Goal: Find specific page/section: Find specific page/section

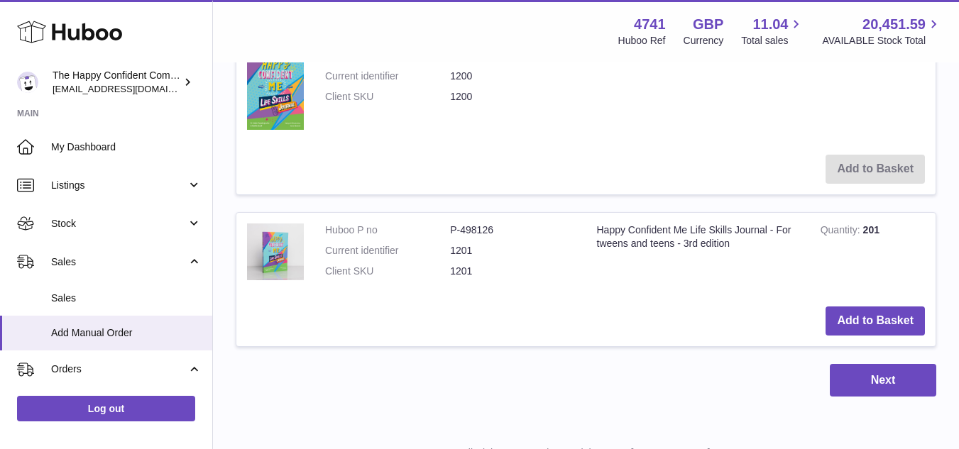
scroll to position [405, 0]
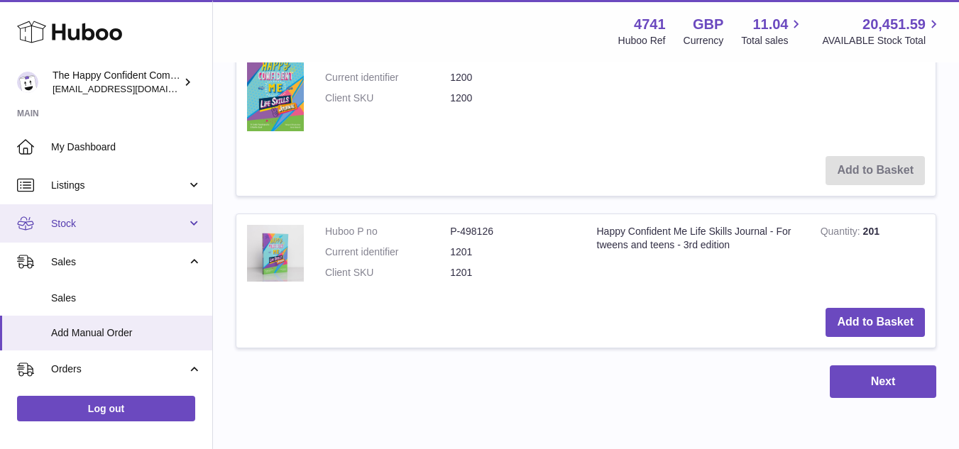
click at [85, 213] on link "Stock" at bounding box center [106, 223] width 212 height 38
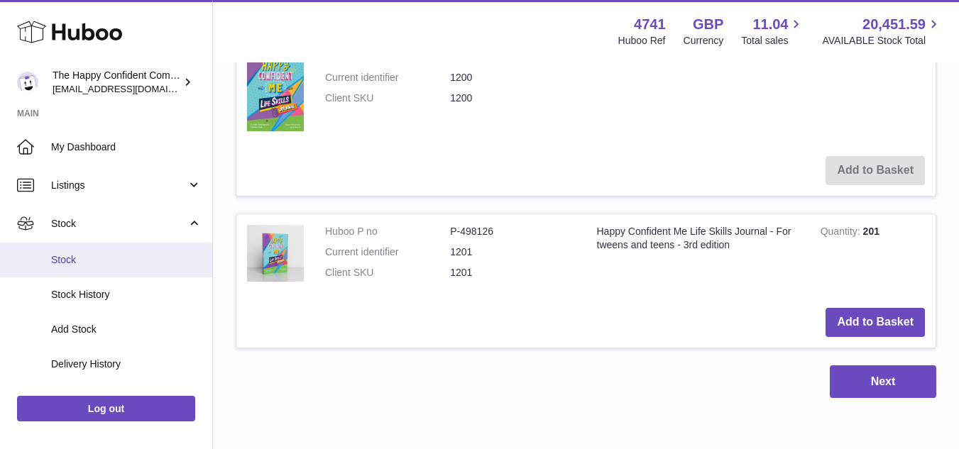
click at [92, 258] on span "Stock" at bounding box center [126, 259] width 151 height 13
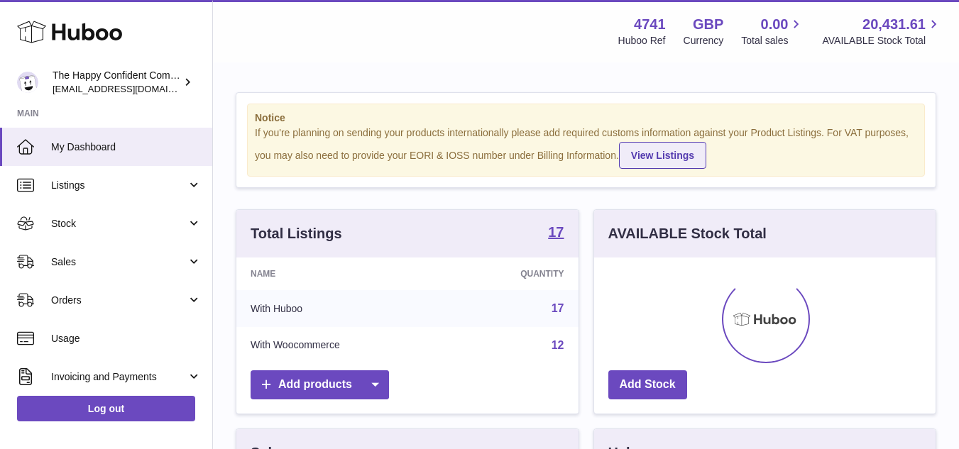
scroll to position [222, 341]
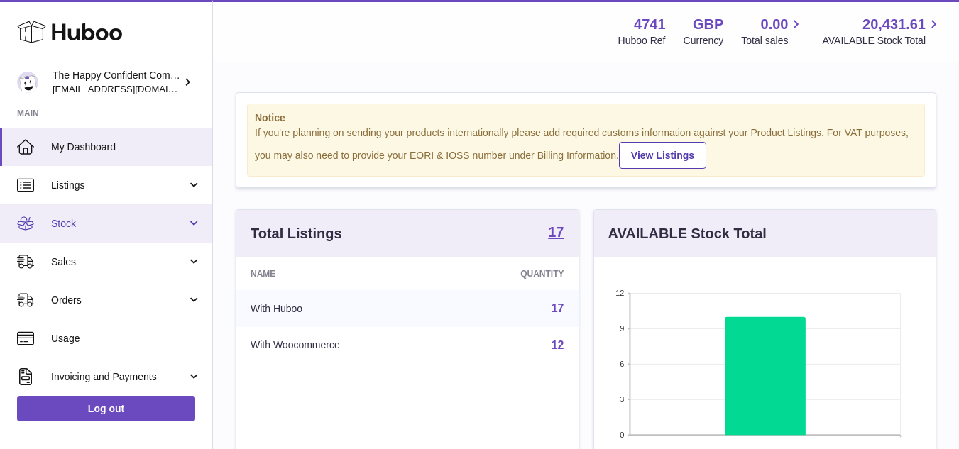
click at [58, 233] on link "Stock" at bounding box center [106, 223] width 212 height 38
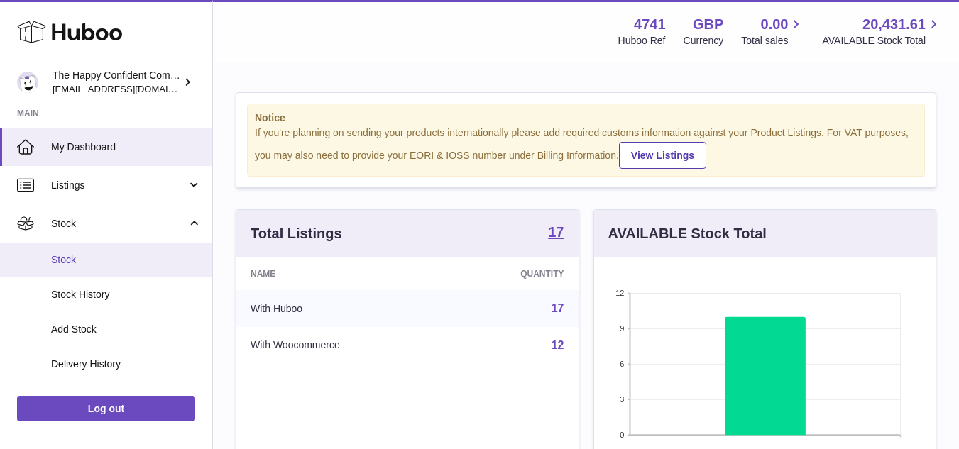
click at [65, 263] on span "Stock" at bounding box center [126, 259] width 151 height 13
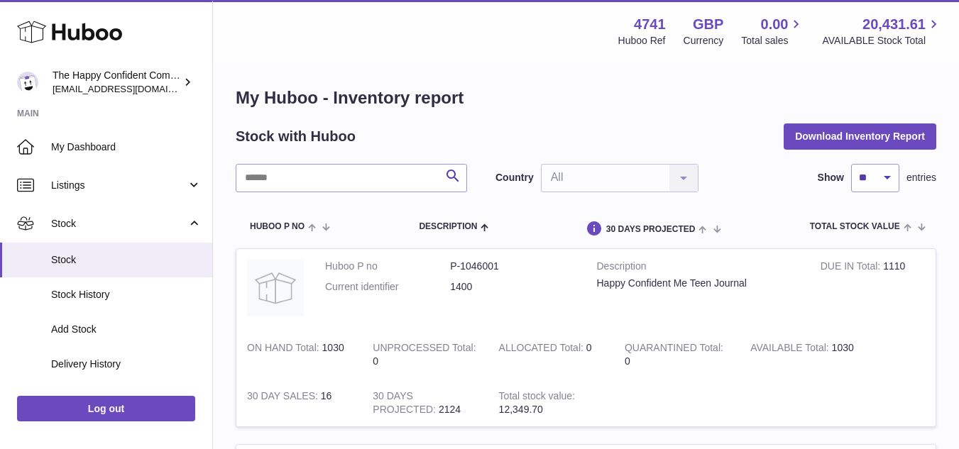
scroll to position [6, 0]
